Goal: Task Accomplishment & Management: Use online tool/utility

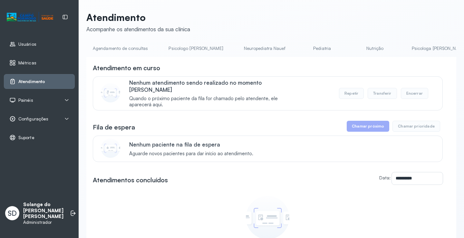
click at [300, 47] on link "Pediatria" at bounding box center [322, 48] width 45 height 11
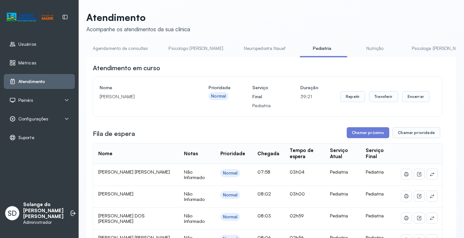
click at [405, 49] on link "Psicologa [PERSON_NAME]" at bounding box center [438, 48] width 67 height 11
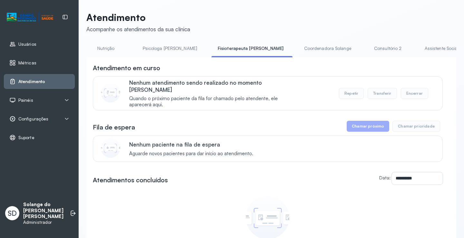
scroll to position [0, 271]
click at [296, 49] on link "Coordenadora Solange" at bounding box center [326, 48] width 60 height 11
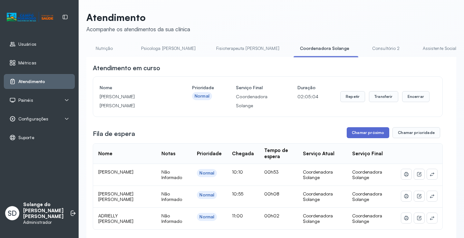
click at [360, 135] on button "Chamar próximo" at bounding box center [368, 132] width 43 height 11
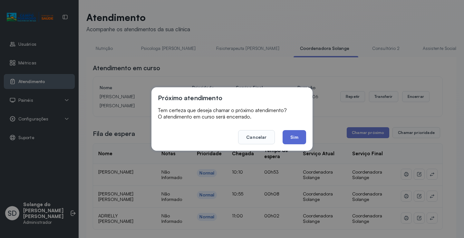
click at [292, 140] on button "Sim" at bounding box center [295, 137] width 24 height 14
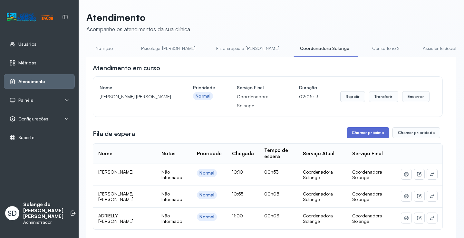
click at [362, 134] on button "Chamar próximo" at bounding box center [368, 132] width 43 height 11
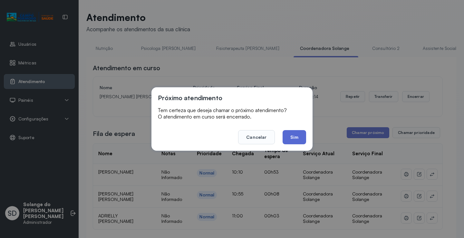
click at [299, 134] on button "Sim" at bounding box center [295, 137] width 24 height 14
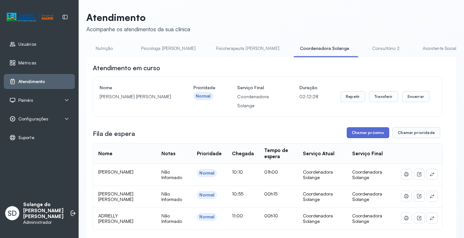
click at [361, 137] on button "Chamar próximo" at bounding box center [368, 132] width 43 height 11
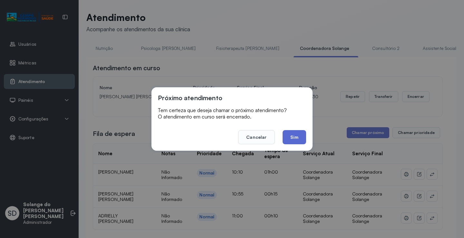
click at [292, 138] on button "Sim" at bounding box center [295, 137] width 24 height 14
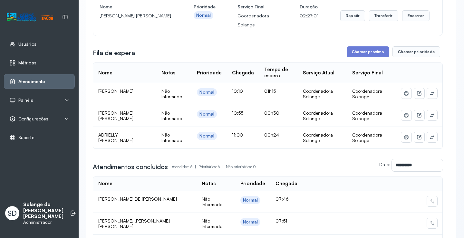
scroll to position [64, 0]
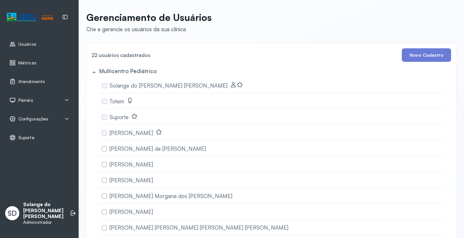
click at [21, 77] on div "Atendimento" at bounding box center [39, 81] width 71 height 15
click at [29, 82] on span "Atendimento" at bounding box center [31, 81] width 26 height 5
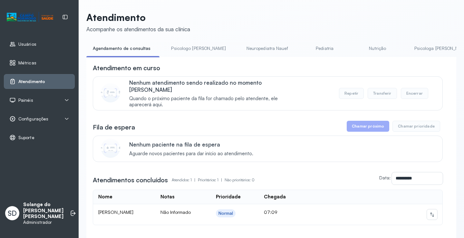
click at [412, 51] on link "Psicologa [PERSON_NAME]" at bounding box center [441, 48] width 67 height 11
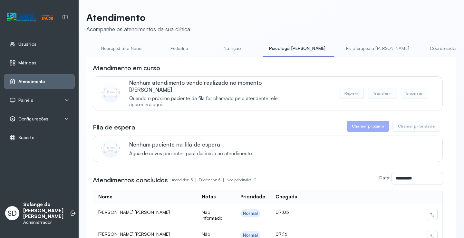
scroll to position [0, 155]
click at [412, 49] on link "Coordenadora Solange" at bounding box center [442, 48] width 60 height 11
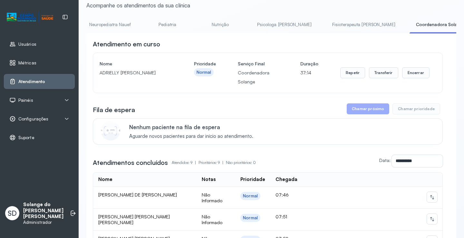
scroll to position [0, 0]
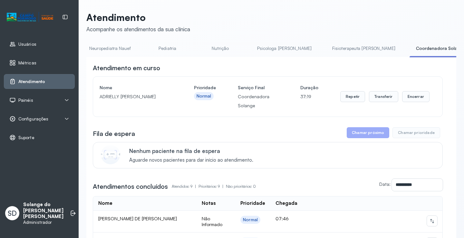
click at [145, 47] on link "Pediatria" at bounding box center [167, 48] width 45 height 11
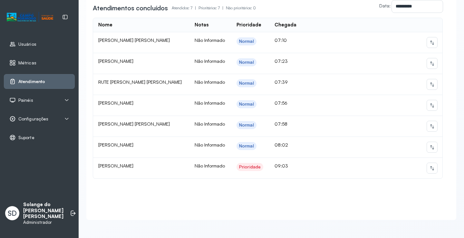
scroll to position [290, 0]
